Goal: Find specific page/section: Find specific page/section

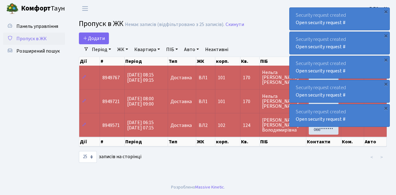
select select "25"
click at [36, 39] on span "Пропуск в ЖК" at bounding box center [31, 38] width 30 height 7
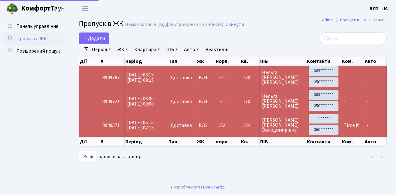
select select "25"
click at [30, 39] on span "Пропуск в ЖК" at bounding box center [31, 38] width 30 height 7
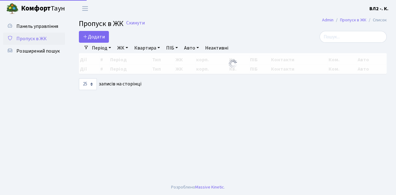
select select "25"
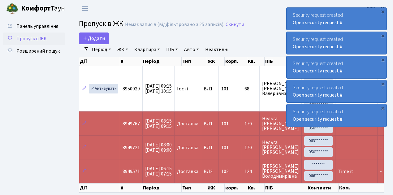
click at [40, 40] on span "Пропуск в ЖК" at bounding box center [31, 38] width 30 height 7
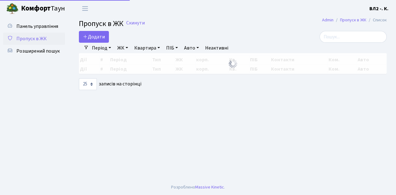
select select "25"
